Goal: Check status: Check status

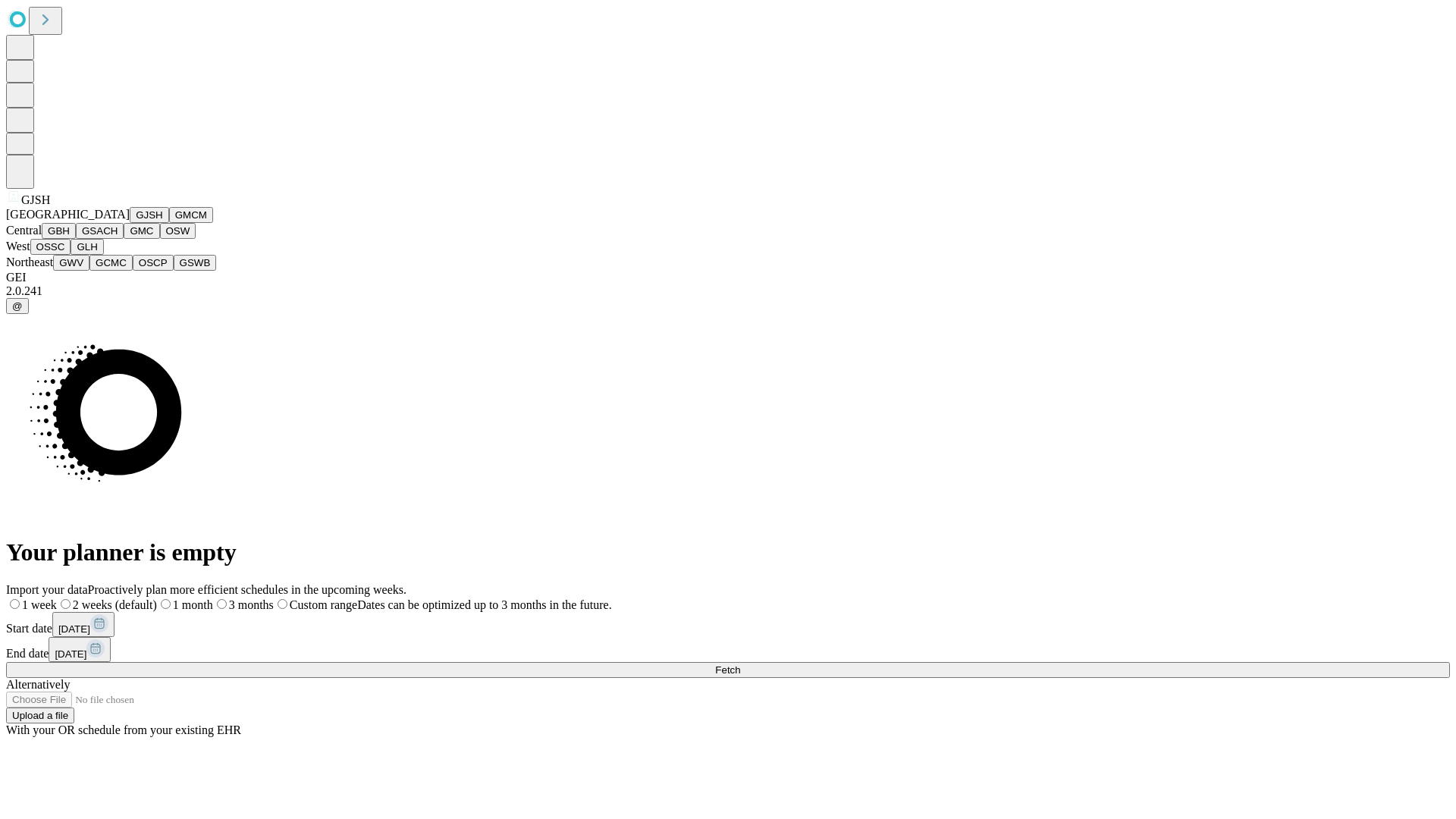
click at [130, 223] on button "GJSH" at bounding box center [149, 215] width 39 height 16
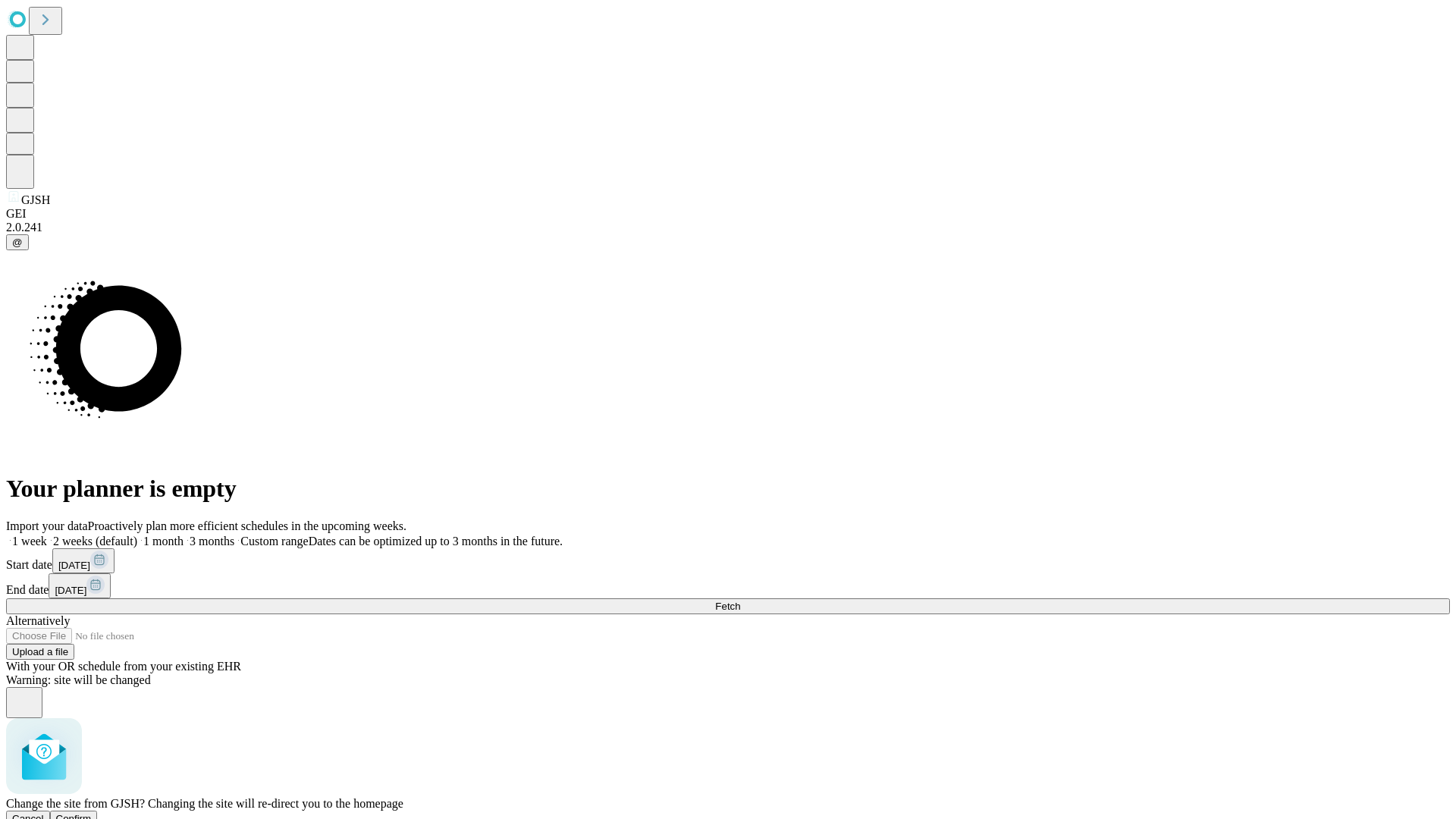
click at [92, 813] on span "Confirm" at bounding box center [74, 819] width 35 height 11
click at [47, 535] on label "1 week" at bounding box center [26, 541] width 41 height 13
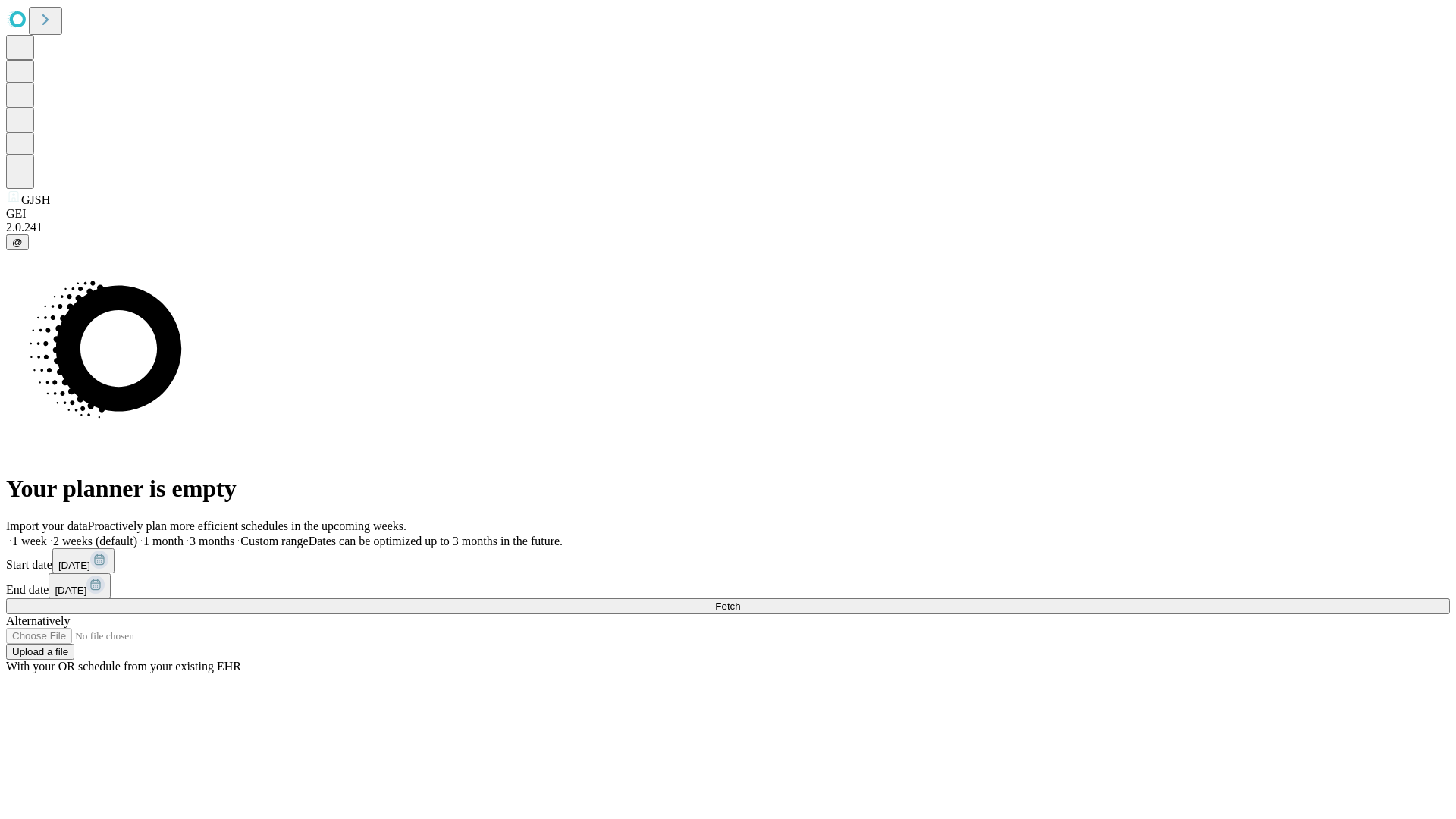
click at [740, 601] on span "Fetch" at bounding box center [727, 606] width 25 height 11
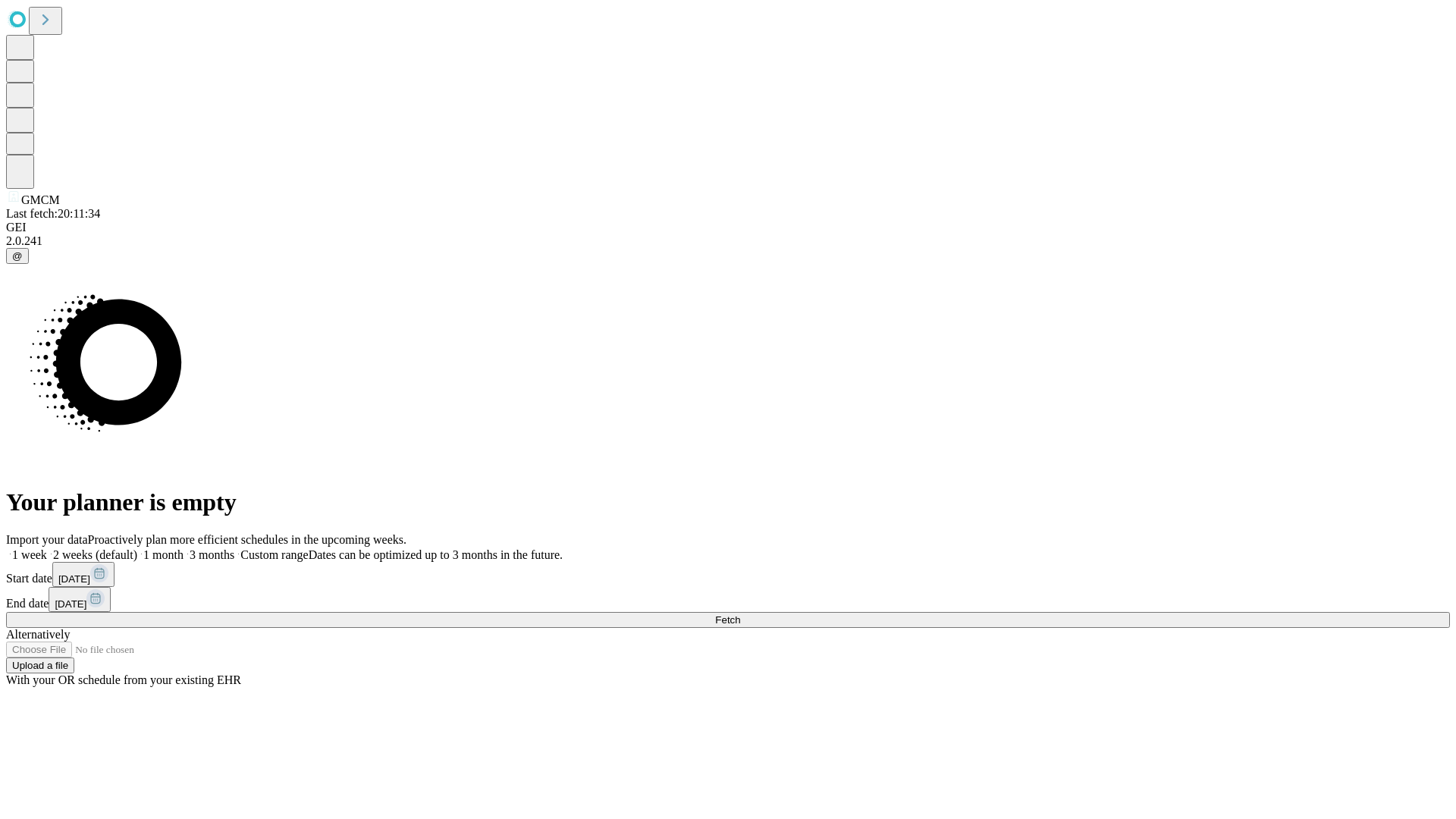
click at [47, 548] on label "1 week" at bounding box center [26, 555] width 41 height 13
click at [740, 614] on span "Fetch" at bounding box center [727, 620] width 25 height 11
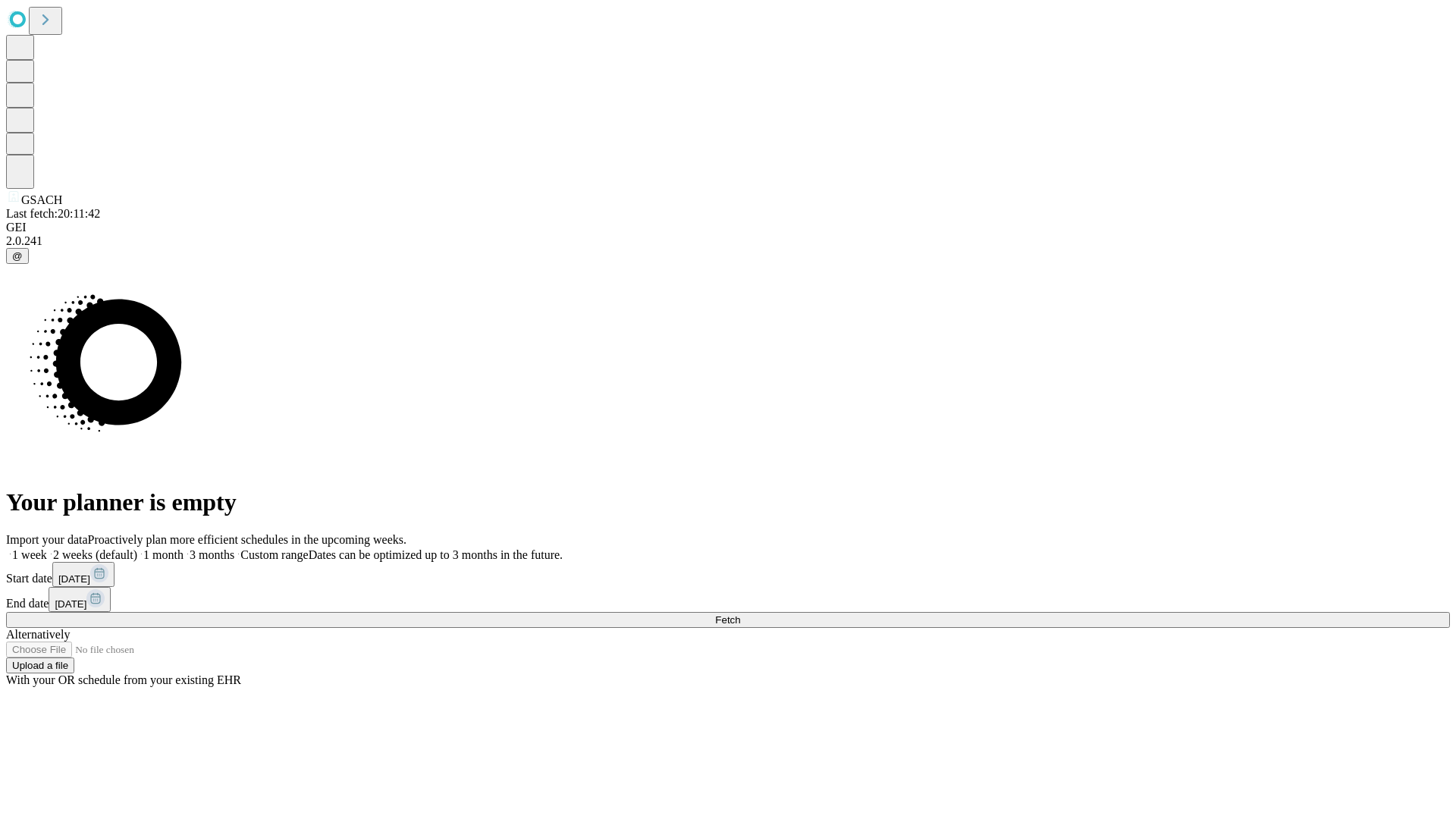
click at [47, 548] on label "1 week" at bounding box center [26, 555] width 41 height 13
click at [740, 614] on span "Fetch" at bounding box center [727, 620] width 25 height 11
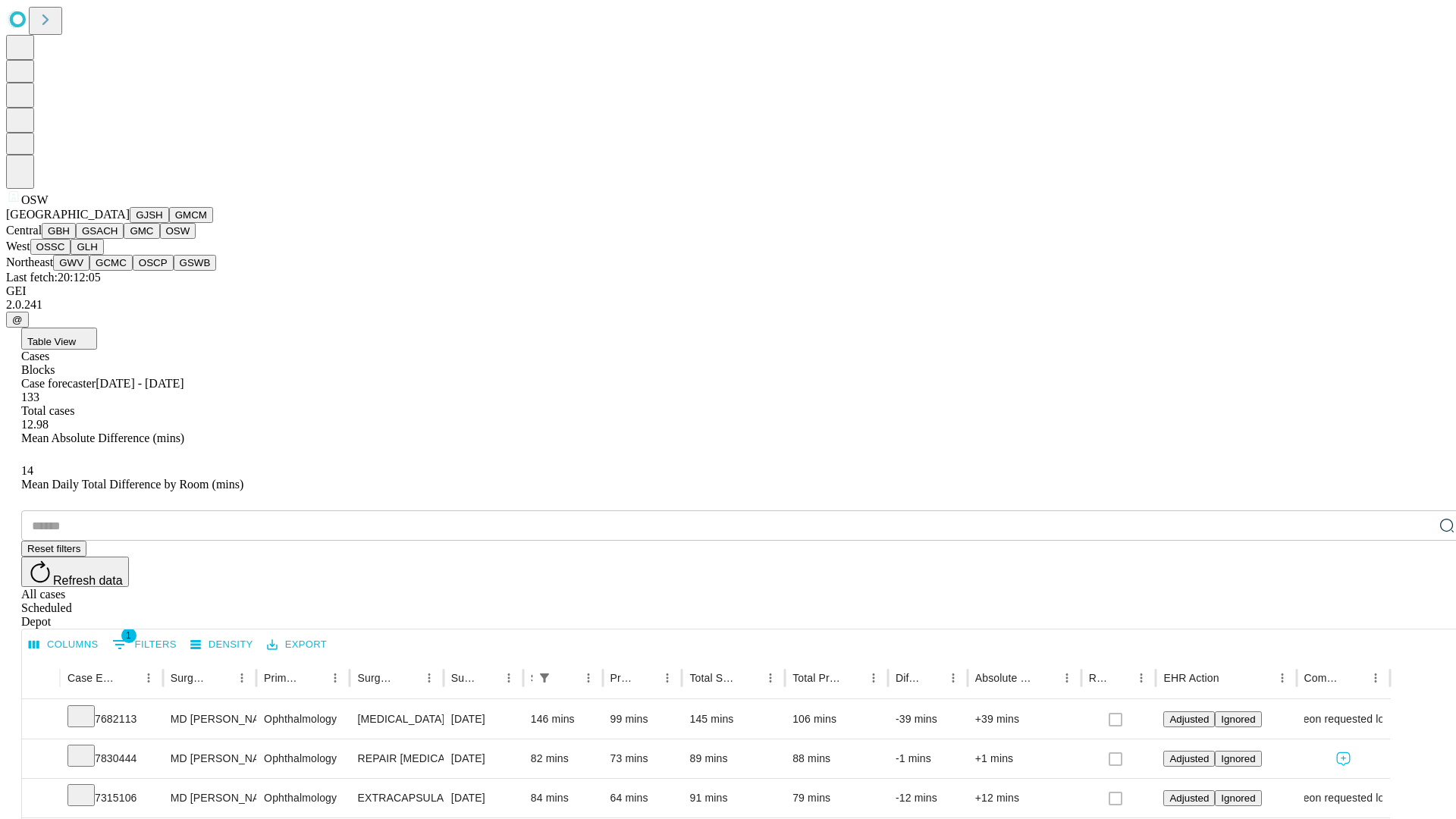
click at [71, 255] on button "OSSC" at bounding box center [51, 247] width 41 height 16
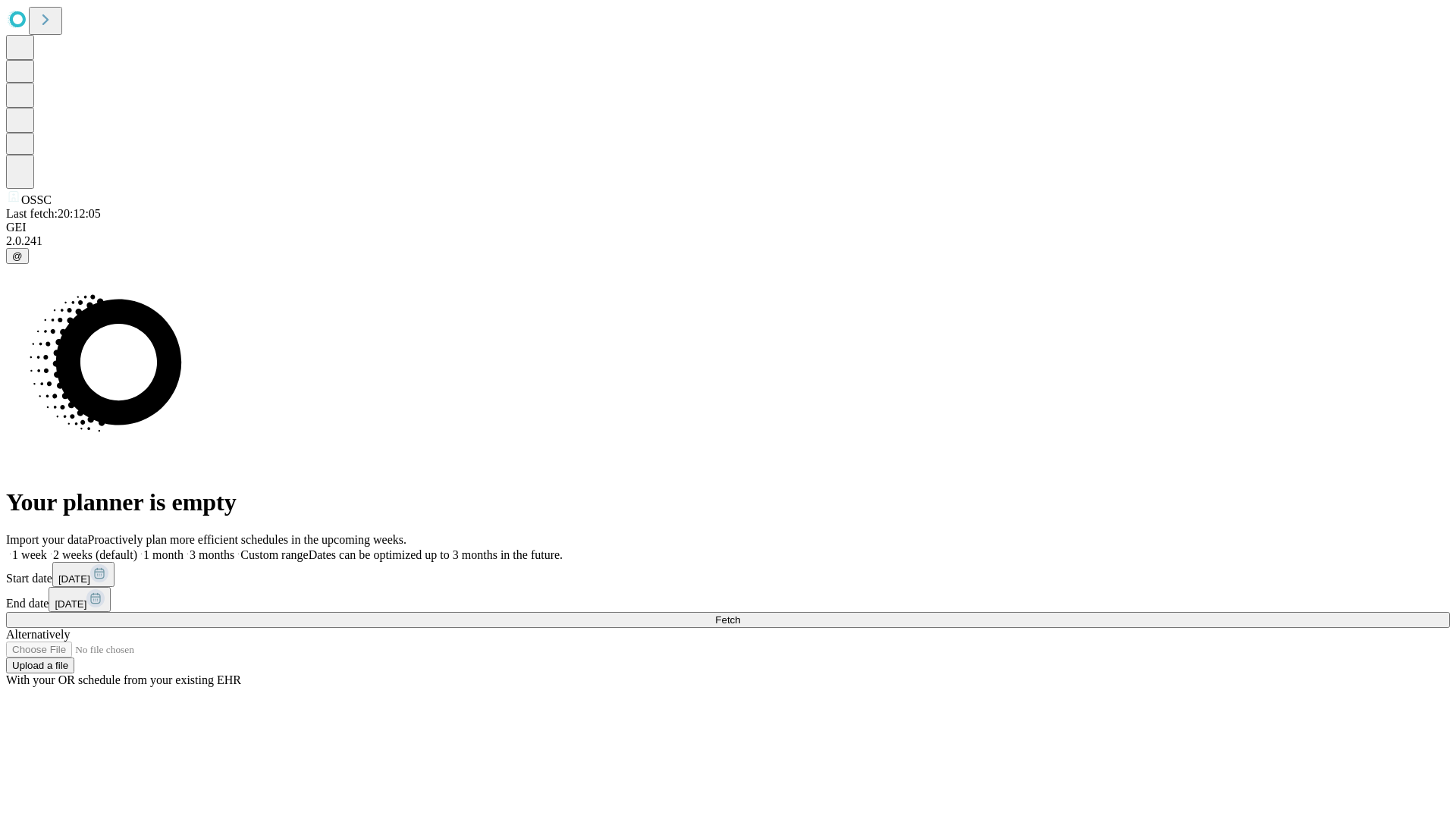
click at [47, 548] on label "1 week" at bounding box center [26, 555] width 41 height 13
click at [740, 614] on span "Fetch" at bounding box center [727, 620] width 25 height 11
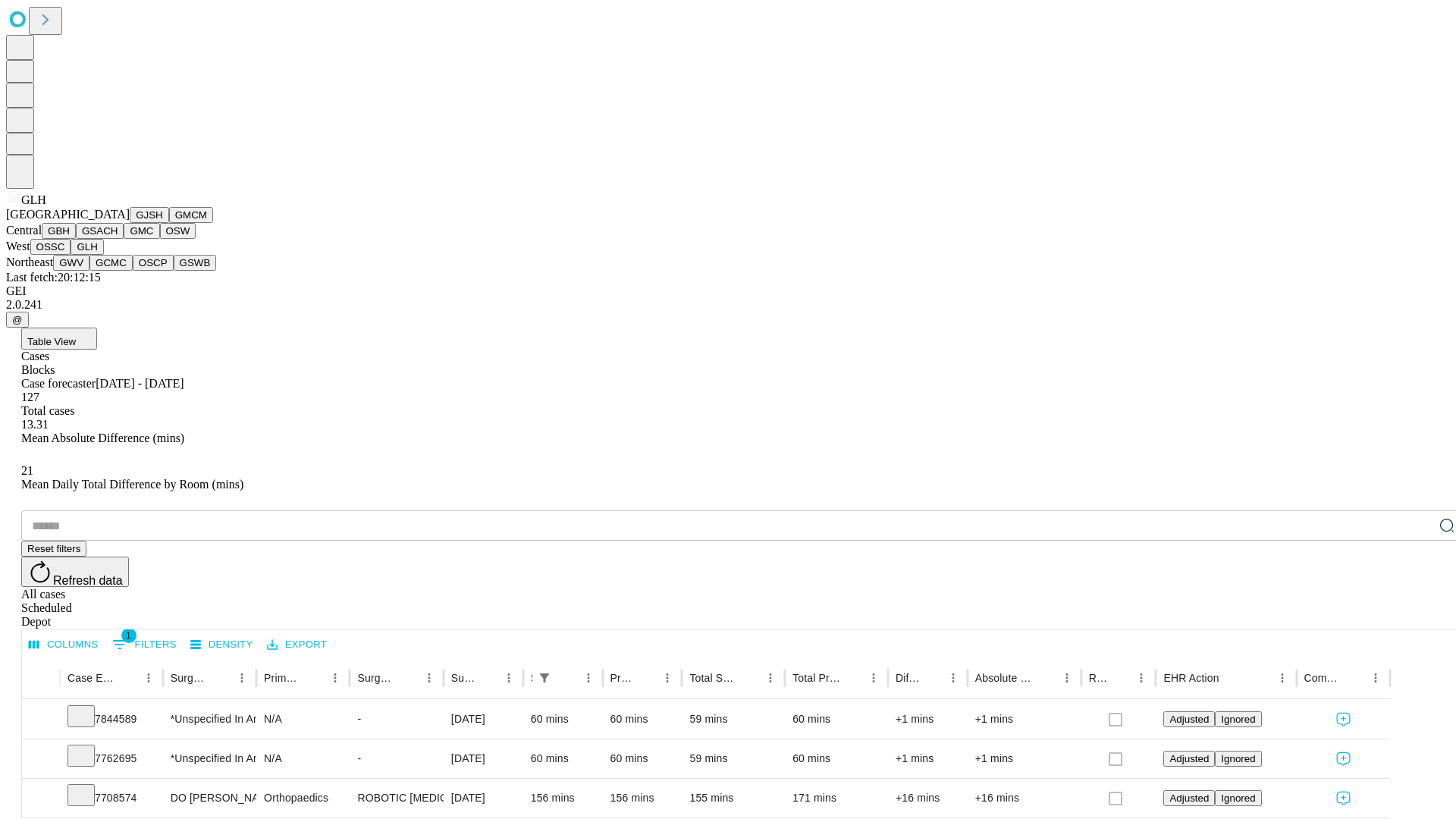
click at [89, 271] on button "GWV" at bounding box center [71, 263] width 36 height 16
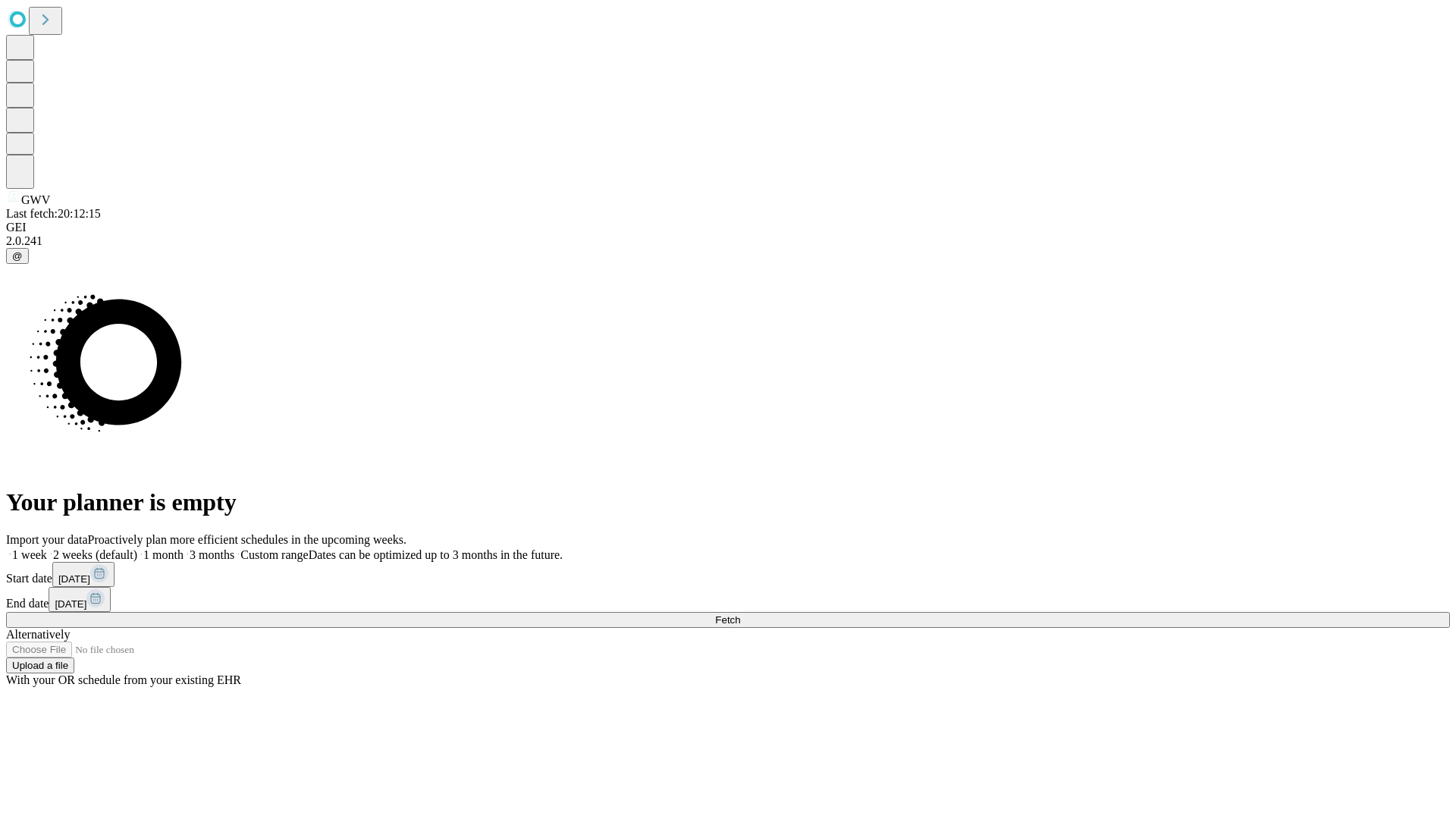
click at [47, 548] on label "1 week" at bounding box center [26, 555] width 41 height 13
click at [740, 614] on span "Fetch" at bounding box center [727, 620] width 25 height 11
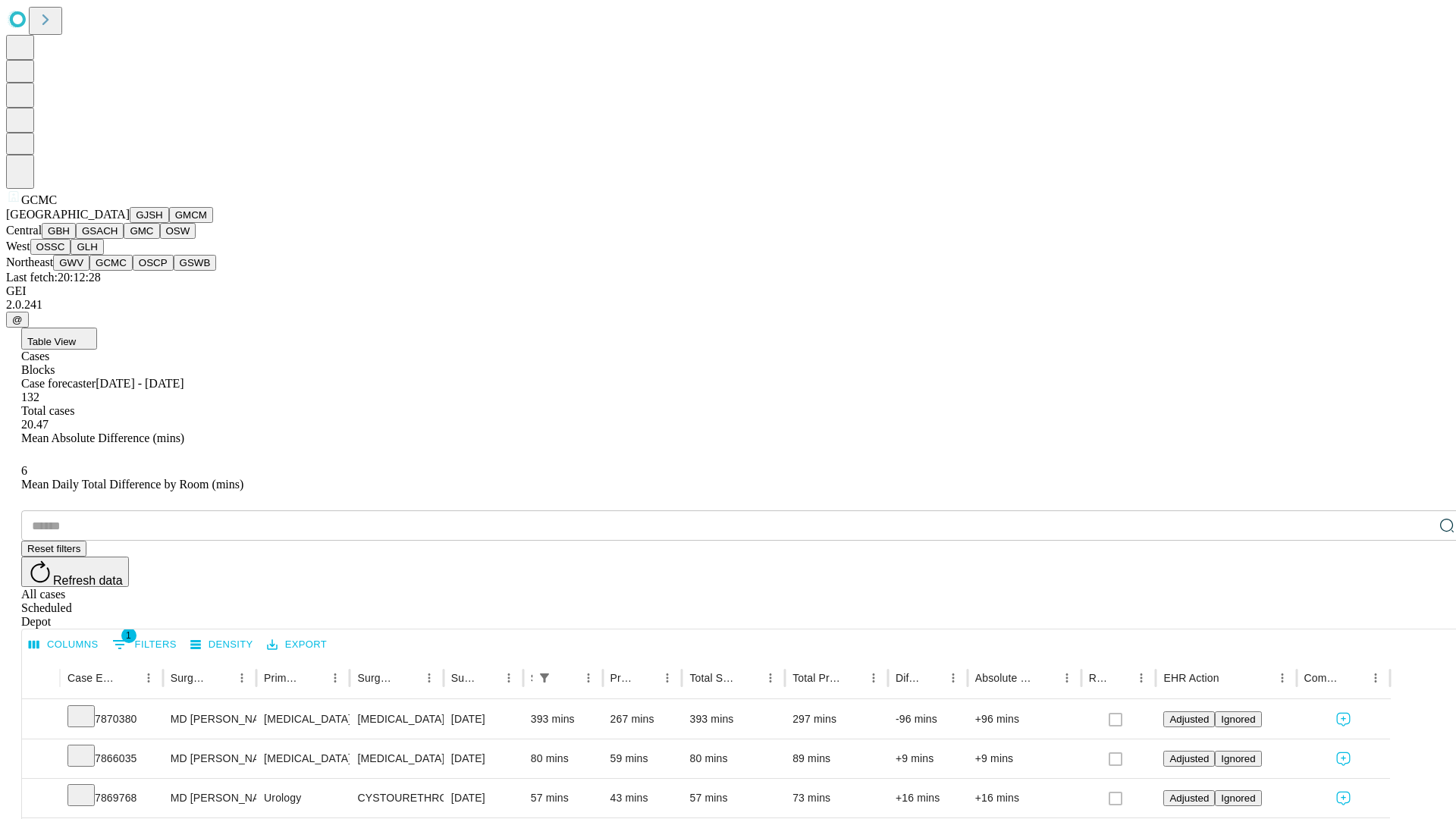
click at [132, 271] on button "OSCP" at bounding box center [153, 263] width 41 height 16
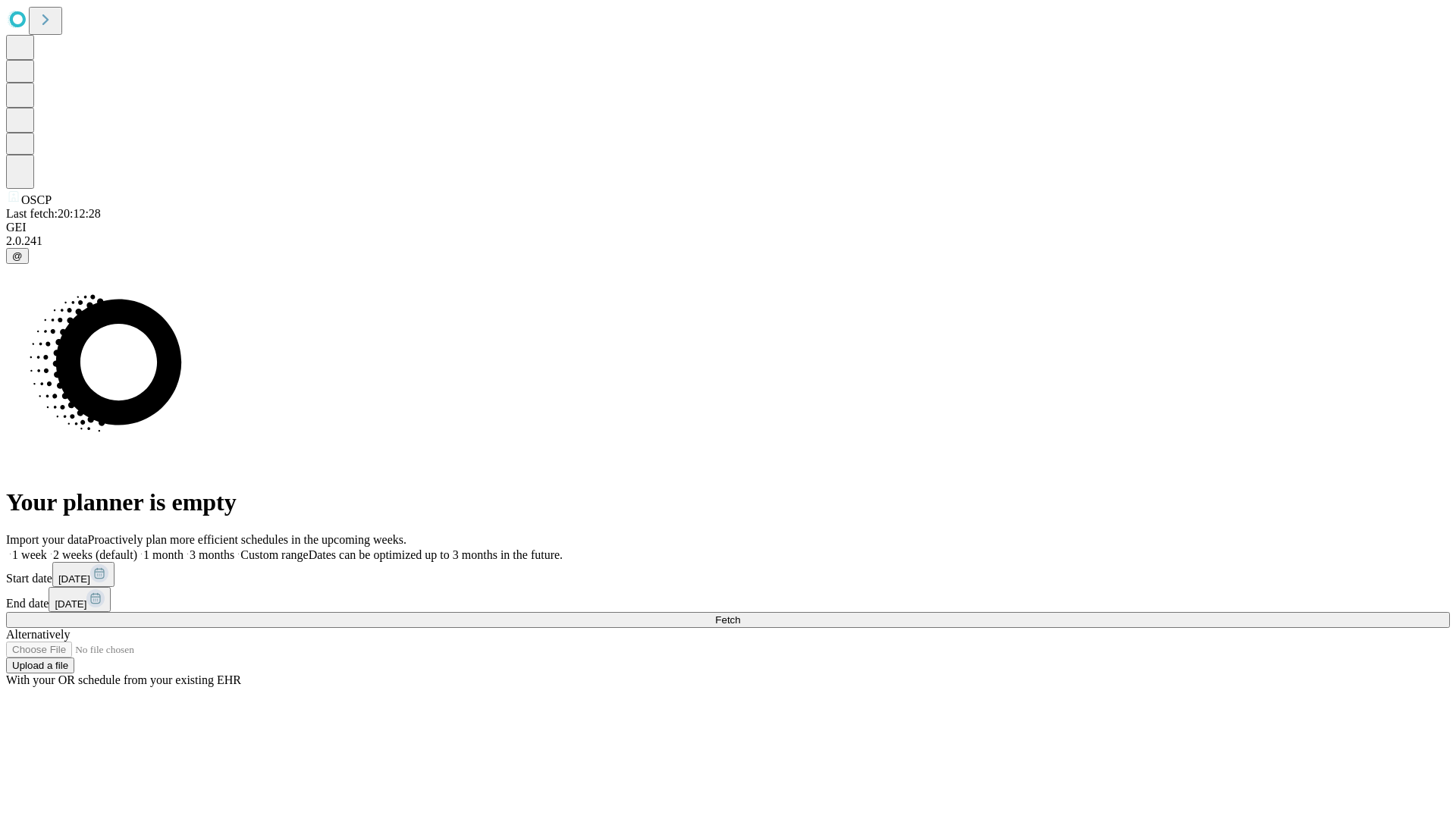
click at [47, 548] on label "1 week" at bounding box center [26, 555] width 41 height 13
click at [740, 614] on span "Fetch" at bounding box center [727, 620] width 25 height 11
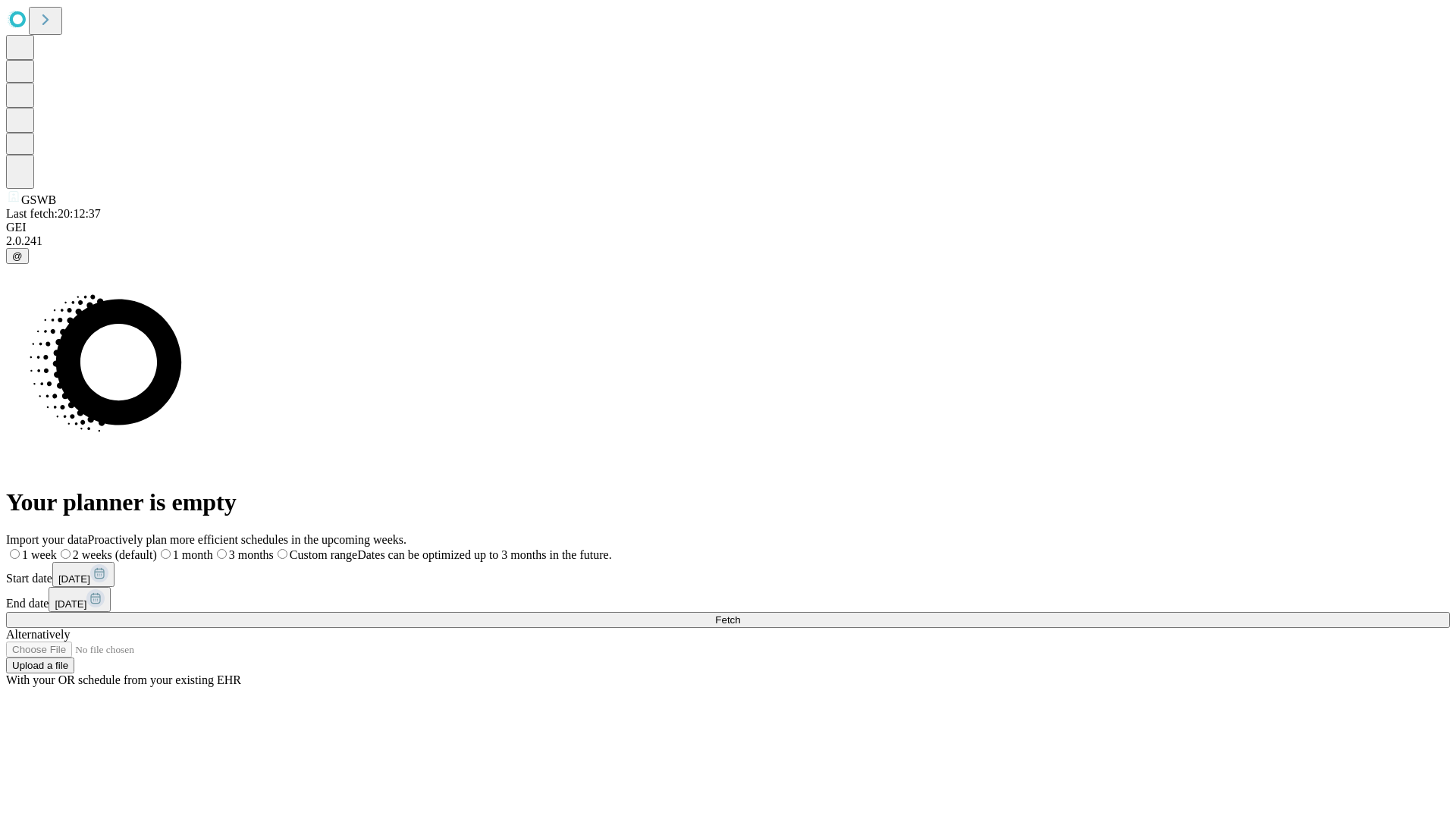
click at [57, 548] on label "1 week" at bounding box center [31, 555] width 51 height 13
click at [740, 614] on span "Fetch" at bounding box center [727, 620] width 25 height 11
